Goal: Find specific page/section: Find specific page/section

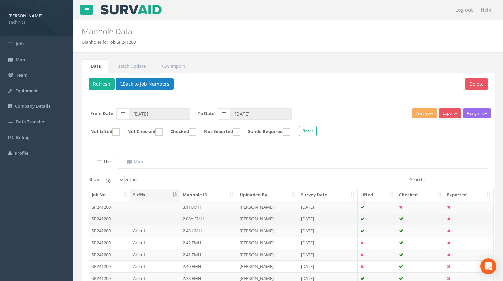
scroll to position [91, 0]
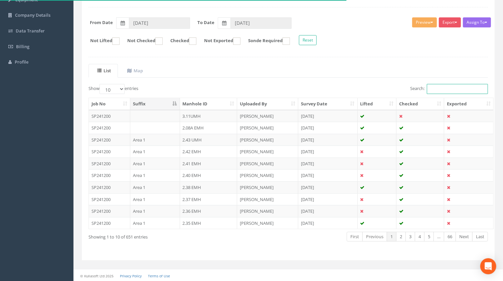
click at [434, 90] on input "Search:" at bounding box center [457, 89] width 61 height 10
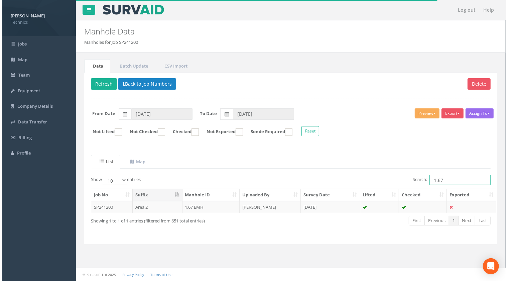
scroll to position [0, 0]
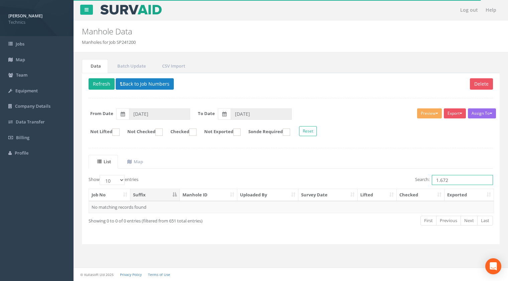
drag, startPoint x: 448, startPoint y: 180, endPoint x: 432, endPoint y: 178, distance: 15.8
click at [432, 178] on input "1.672" at bounding box center [462, 180] width 61 height 10
type input "1.672"
click at [145, 85] on button "Back to Job Numbers" at bounding box center [145, 83] width 58 height 11
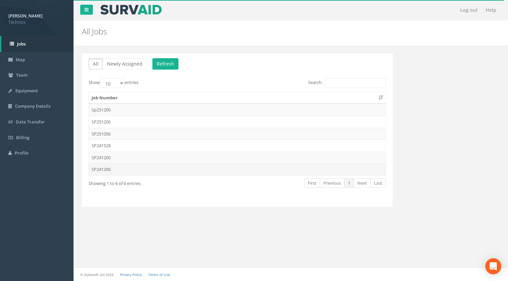
click at [108, 167] on td "SP241200" at bounding box center [237, 169] width 297 height 12
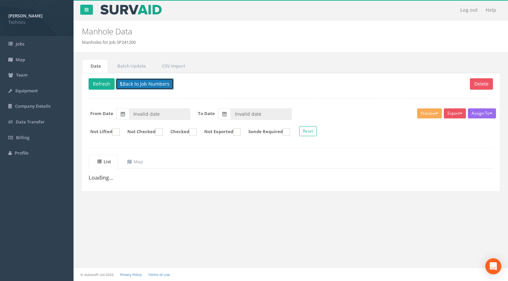
click at [147, 83] on button "Back to Job Numbers" at bounding box center [145, 83] width 58 height 11
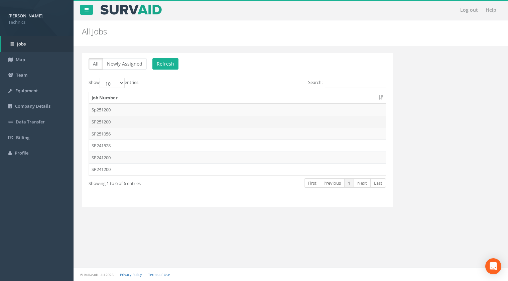
click at [107, 120] on td "SP251200" at bounding box center [237, 122] width 297 height 12
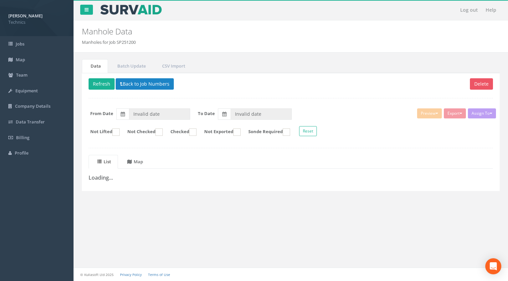
type input "[DATE]"
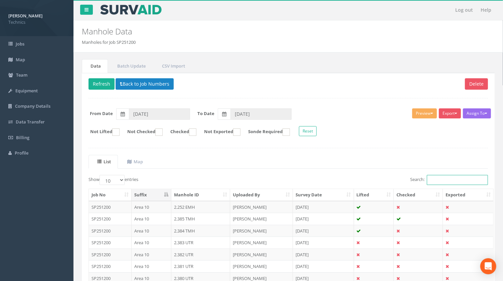
click at [442, 179] on input "Search:" at bounding box center [457, 180] width 61 height 10
paste input "1.672"
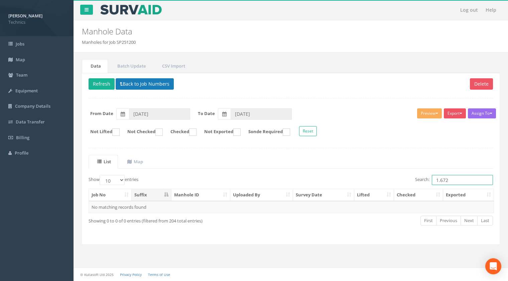
type input "1.672"
click at [143, 83] on button "Back to Job Numbers" at bounding box center [145, 83] width 58 height 11
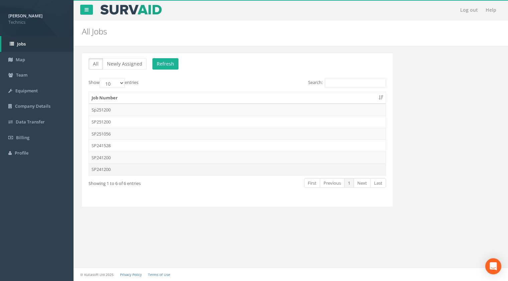
click at [108, 170] on td "SP241200" at bounding box center [237, 169] width 297 height 12
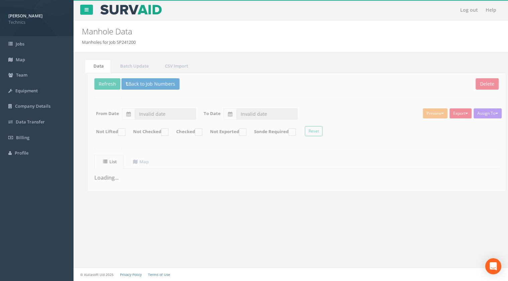
click at [146, 227] on div "Log out Help Manhole Data Manholes for Job SP241200 × There was an error fetchi…" at bounding box center [290, 140] width 434 height 281
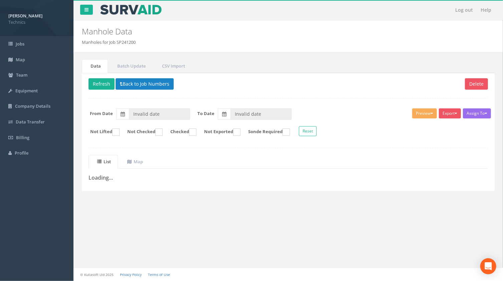
type input "[DATE]"
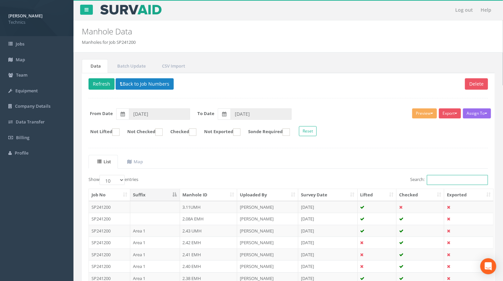
click at [439, 178] on input "Search:" at bounding box center [457, 180] width 61 height 10
paste input "1.672"
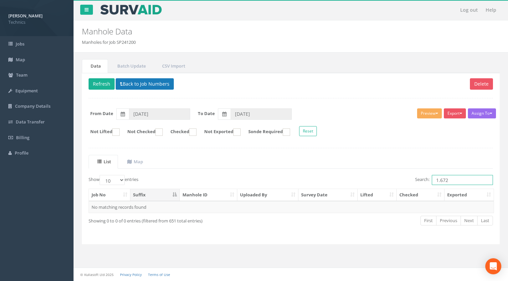
type input "1.672"
click at [140, 84] on button "Back to Job Numbers" at bounding box center [145, 83] width 58 height 11
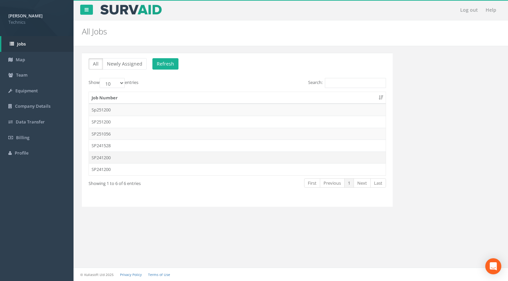
click at [104, 158] on td "SP241200" at bounding box center [237, 157] width 297 height 12
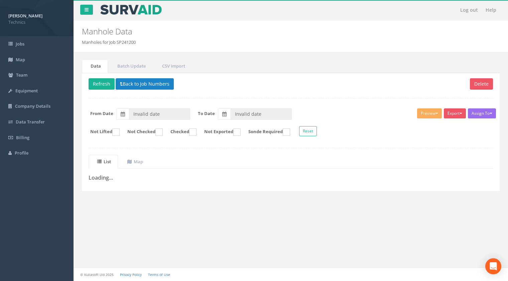
type input "[DATE]"
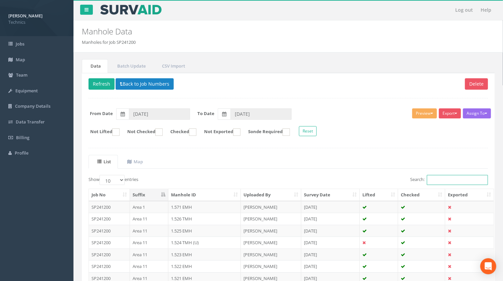
click at [440, 178] on input "Search:" at bounding box center [457, 180] width 61 height 10
paste input "1.672"
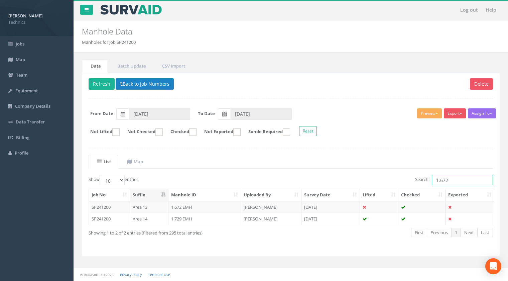
click at [447, 179] on input "1.672" at bounding box center [462, 180] width 61 height 10
drag, startPoint x: 447, startPoint y: 179, endPoint x: 442, endPoint y: 180, distance: 5.2
click at [442, 180] on input "1.672" at bounding box center [462, 180] width 61 height 10
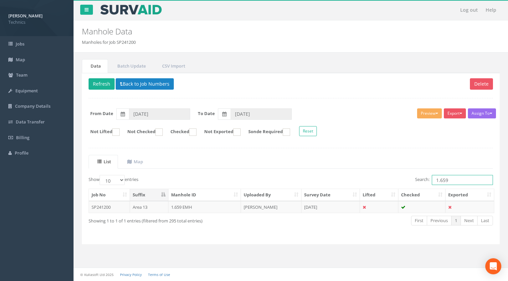
type input "1.659"
